Goal: Task Accomplishment & Management: Use online tool/utility

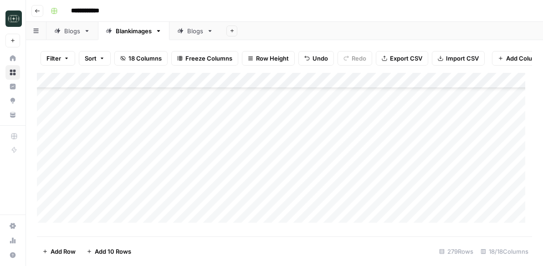
scroll to position [2659, 0]
click at [46, 187] on div "Add Column" at bounding box center [284, 151] width 495 height 157
click at [55, 251] on span "Delete 1 Row" at bounding box center [60, 251] width 36 height 9
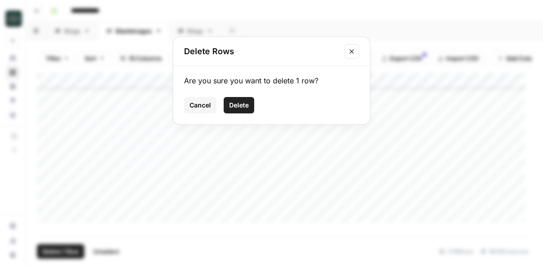
click at [241, 102] on span "Delete" at bounding box center [239, 105] width 20 height 9
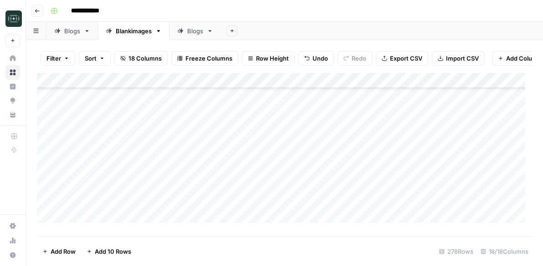
scroll to position [3963, 0]
click at [376, 138] on div "Add Column" at bounding box center [284, 151] width 495 height 157
click at [376, 150] on div "Add Column" at bounding box center [284, 151] width 495 height 157
click at [376, 170] on div "Add Column" at bounding box center [284, 151] width 495 height 157
click at [374, 185] on div "Add Column" at bounding box center [284, 151] width 495 height 157
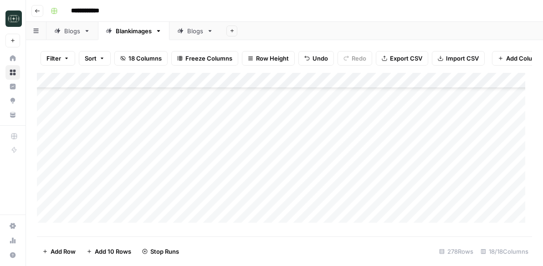
click at [376, 201] on div "Add Column" at bounding box center [284, 151] width 495 height 157
click at [378, 168] on div "Add Column" at bounding box center [284, 151] width 495 height 157
click at [375, 186] on div "Add Column" at bounding box center [284, 151] width 495 height 157
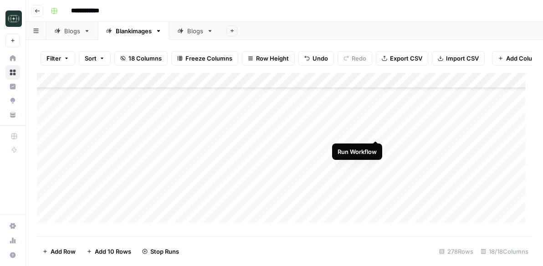
click at [376, 132] on div "Add Column" at bounding box center [284, 151] width 495 height 157
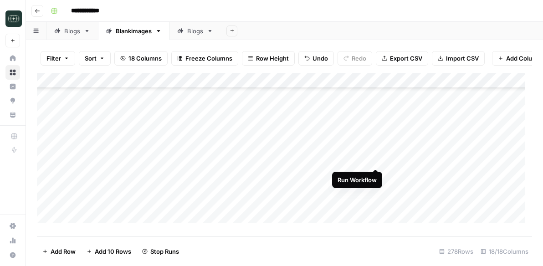
click at [377, 160] on div "Add Column" at bounding box center [284, 151] width 495 height 157
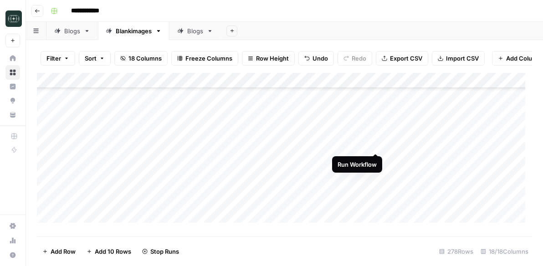
click at [376, 143] on div "Add Column" at bounding box center [284, 151] width 495 height 157
click at [46, 139] on div "Add Column" at bounding box center [284, 151] width 495 height 157
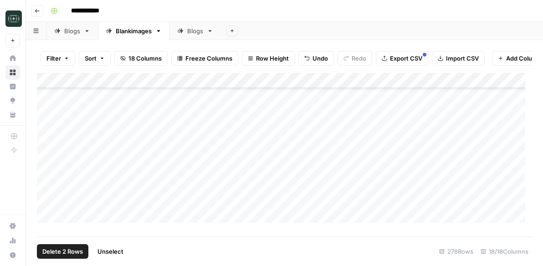
click at [47, 155] on div "Add Column" at bounding box center [284, 151] width 495 height 157
click at [46, 169] on div "Add Column" at bounding box center [284, 151] width 495 height 157
click at [45, 185] on div "Add Column" at bounding box center [284, 151] width 495 height 157
click at [46, 199] on div "Add Column" at bounding box center [284, 151] width 495 height 157
click at [62, 250] on span "Delete 5 Rows" at bounding box center [62, 251] width 41 height 9
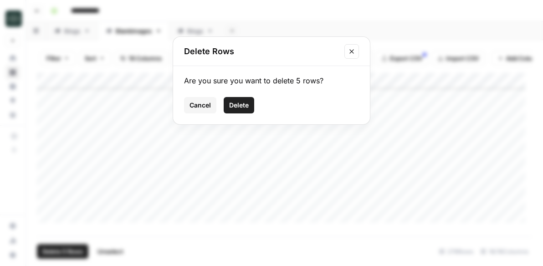
click at [252, 105] on button "Delete" at bounding box center [239, 105] width 31 height 16
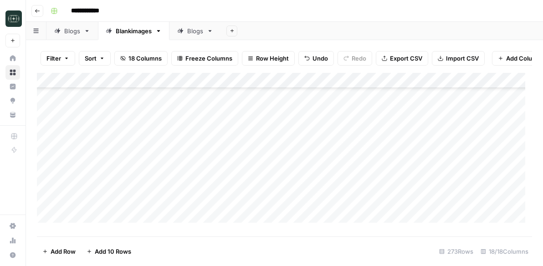
scroll to position [3912, 0]
click at [399, 56] on span "Export CSV" at bounding box center [406, 58] width 32 height 9
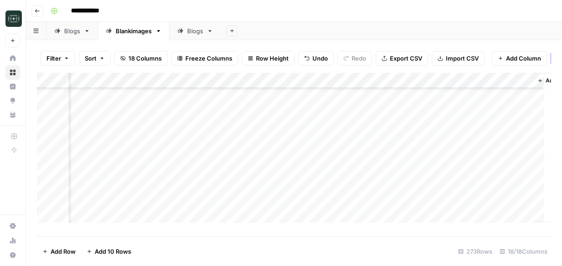
scroll to position [2637, 1170]
click at [402, 100] on div "Add Column" at bounding box center [294, 151] width 515 height 157
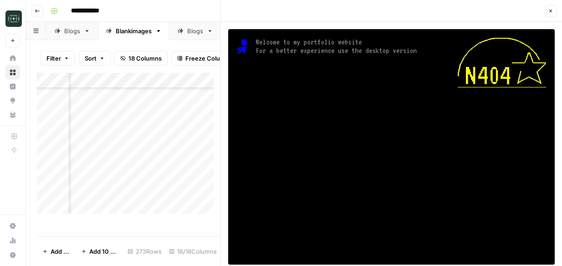
click at [543, 10] on icon "button" at bounding box center [551, 11] width 3 height 3
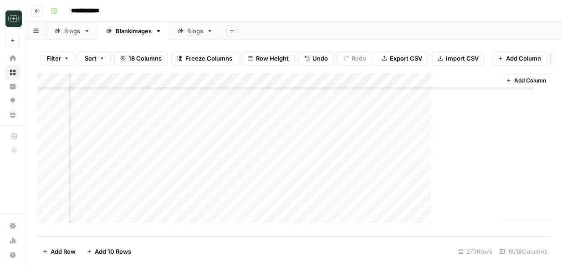
scroll to position [2637, 1160]
